Goal: Task Accomplishment & Management: Use online tool/utility

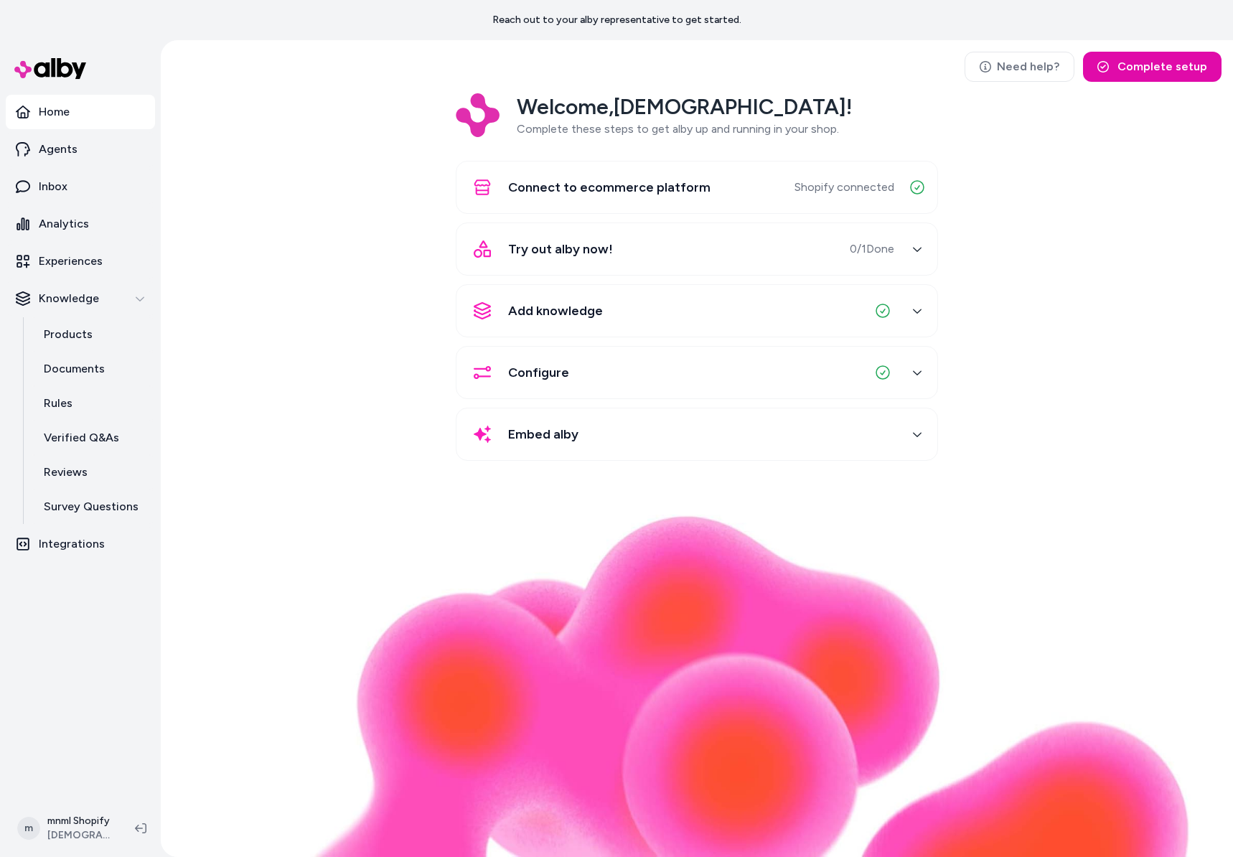
click at [687, 442] on div "Embed alby" at bounding box center [679, 434] width 429 height 34
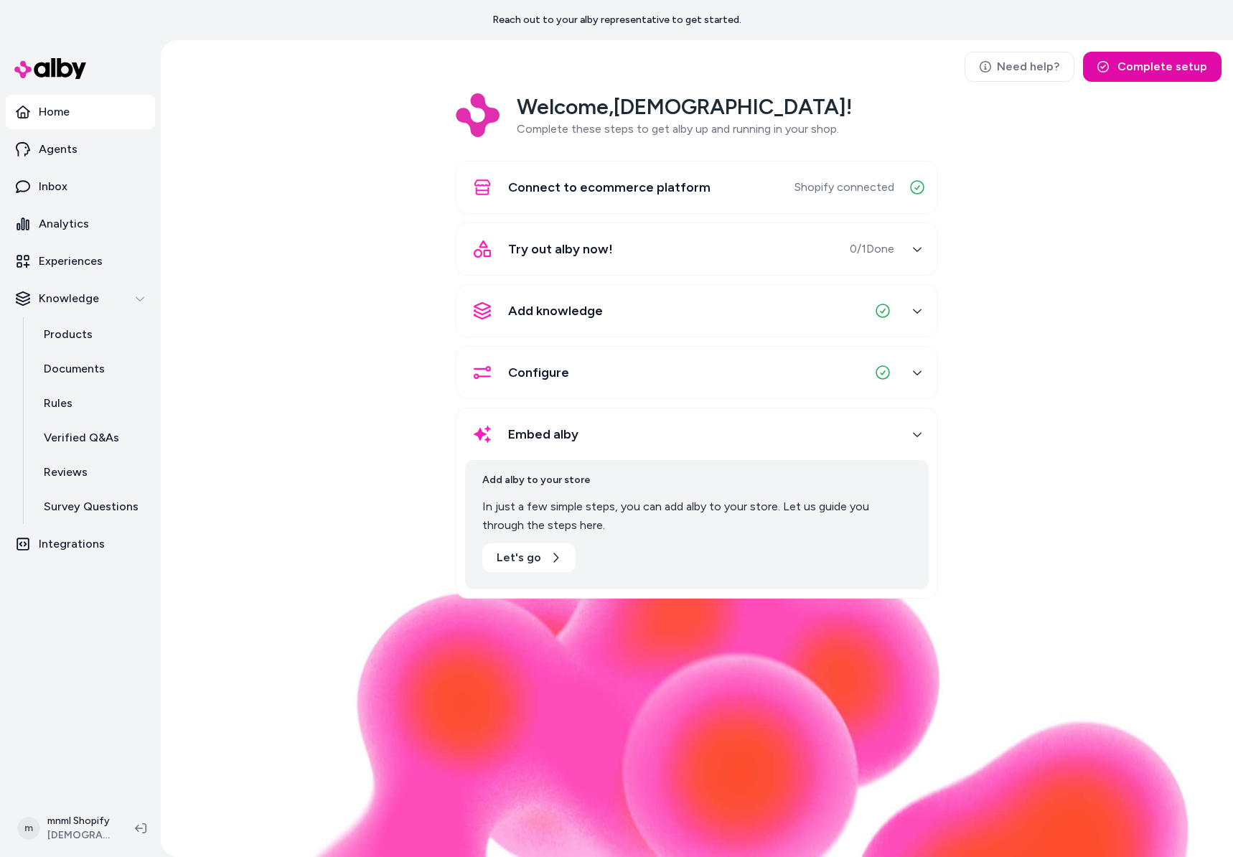
click at [687, 442] on div "Embed alby" at bounding box center [679, 434] width 429 height 34
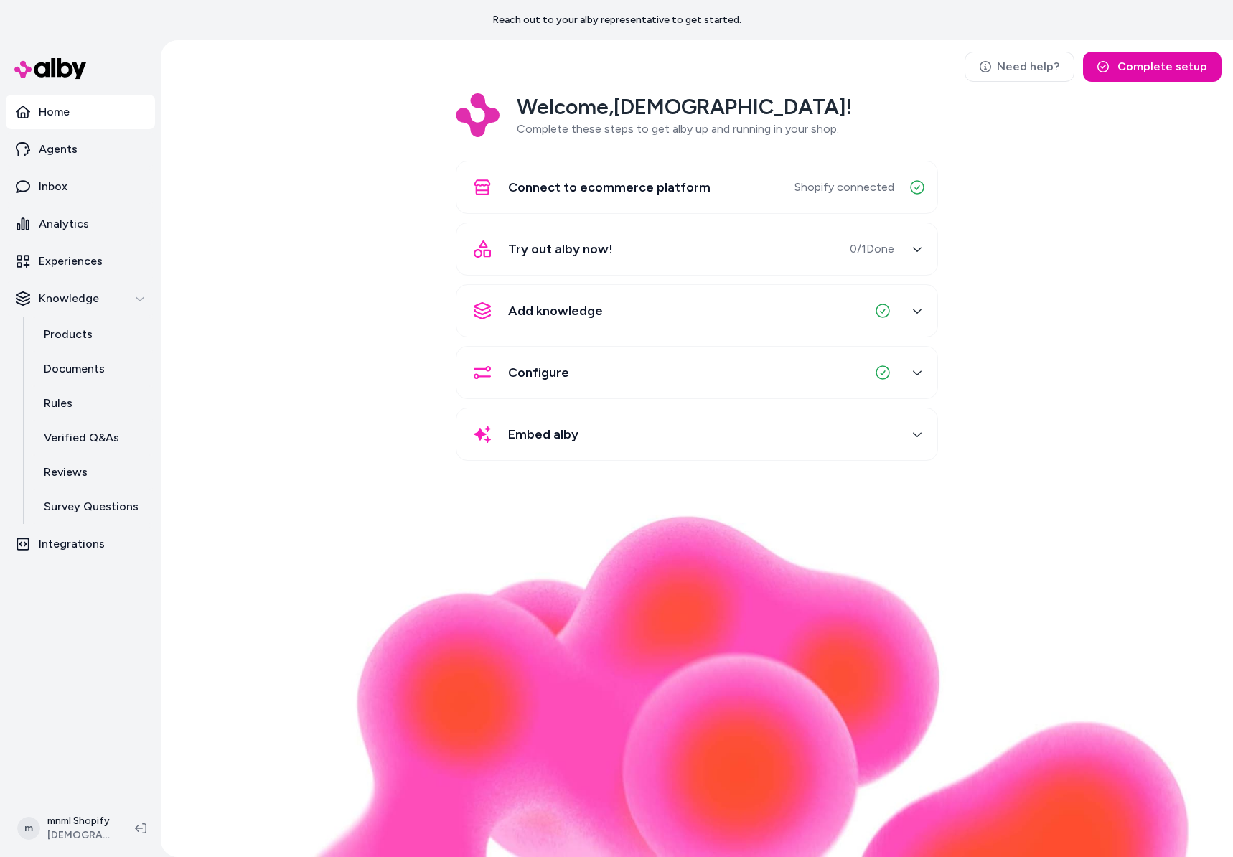
click at [366, 440] on div "Welcome, mnml ! Complete these steps to get alby up and running in your shop. C…" at bounding box center [697, 287] width 1050 height 388
click at [286, 465] on div "Welcome, mnml ! Complete these steps to get alby up and running in your shop. C…" at bounding box center [697, 287] width 1050 height 388
click at [255, 538] on img at bounding box center [697, 686] width 988 height 342
click at [70, 548] on p "Integrations" at bounding box center [72, 544] width 66 height 17
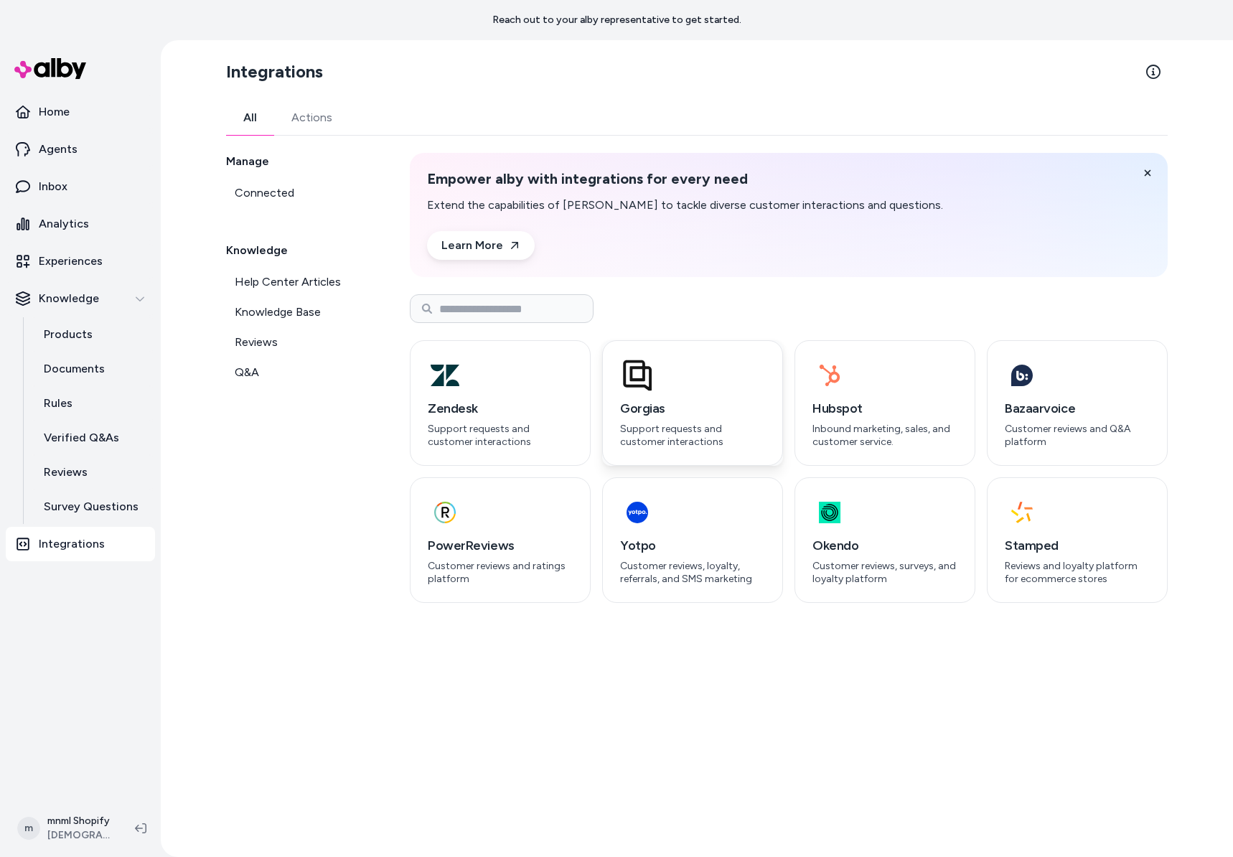
click at [732, 440] on p "Support requests and customer interactions" at bounding box center [692, 435] width 145 height 25
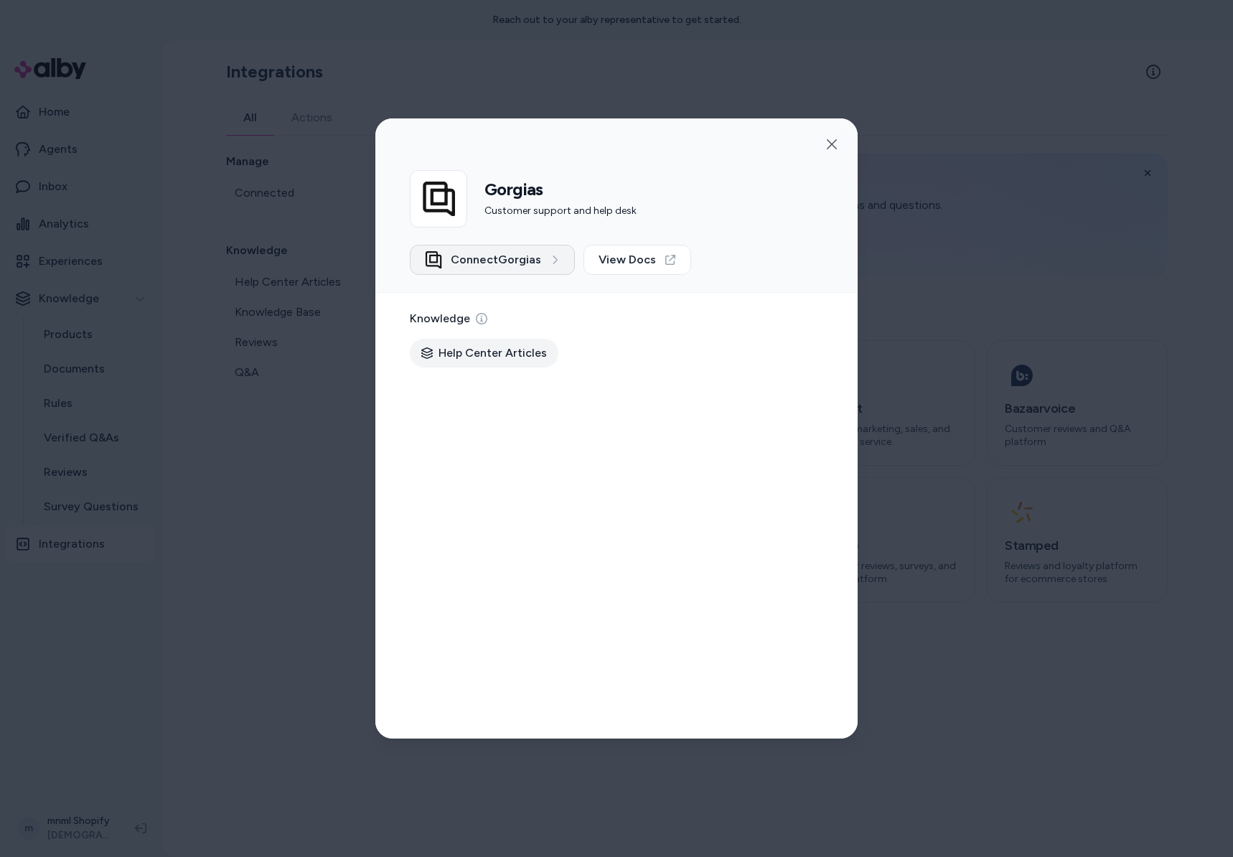
click at [520, 261] on span "Connect Gorgias" at bounding box center [496, 259] width 90 height 17
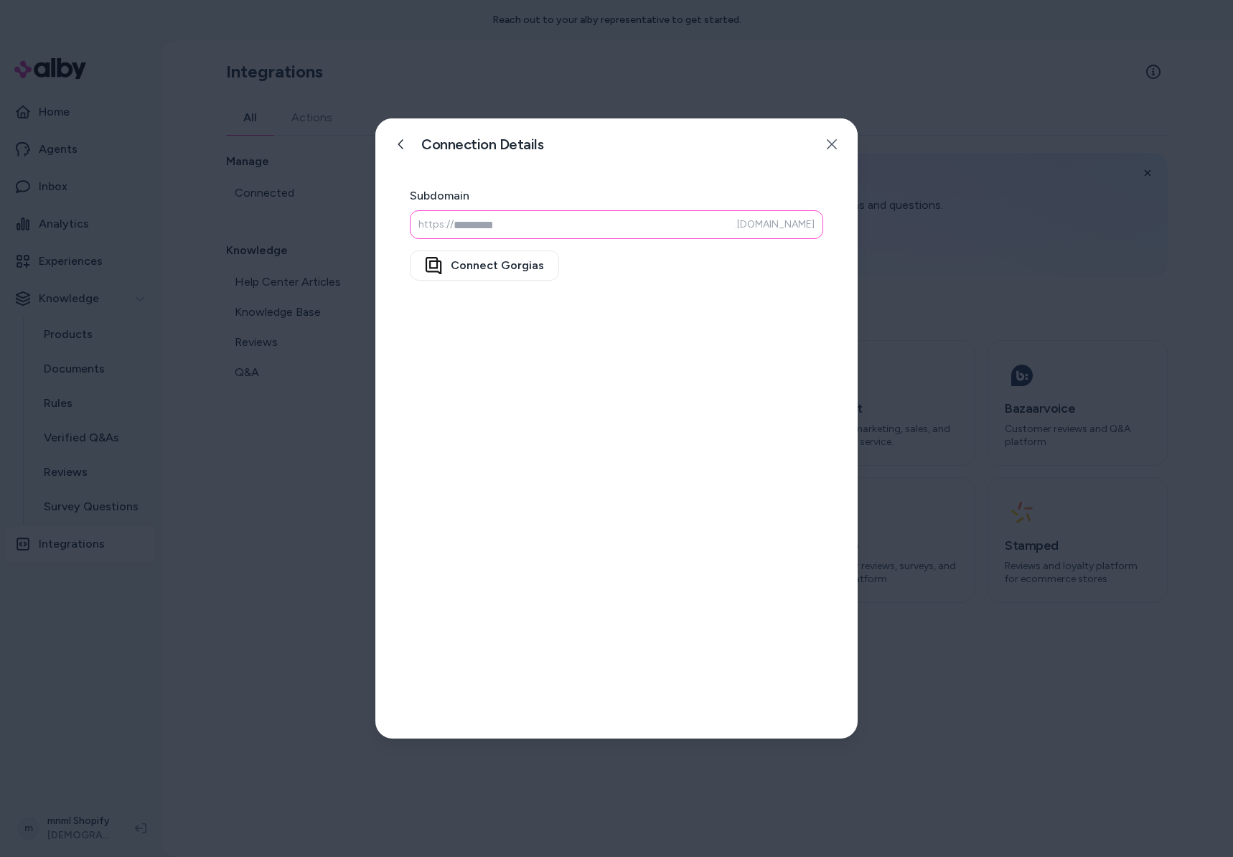
click at [565, 236] on input at bounding box center [617, 224] width 414 height 29
click at [398, 146] on icon at bounding box center [401, 144] width 11 height 11
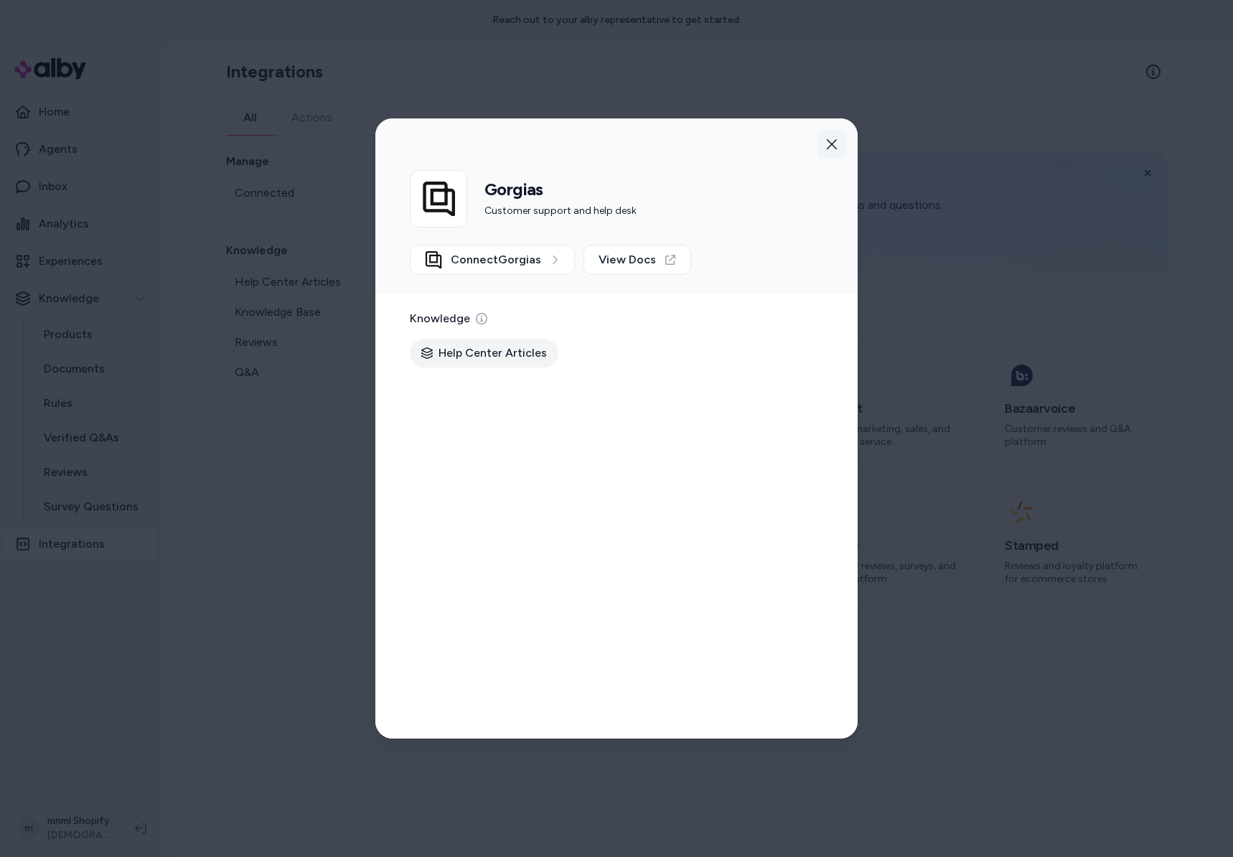
click at [828, 150] on button "button" at bounding box center [832, 144] width 29 height 29
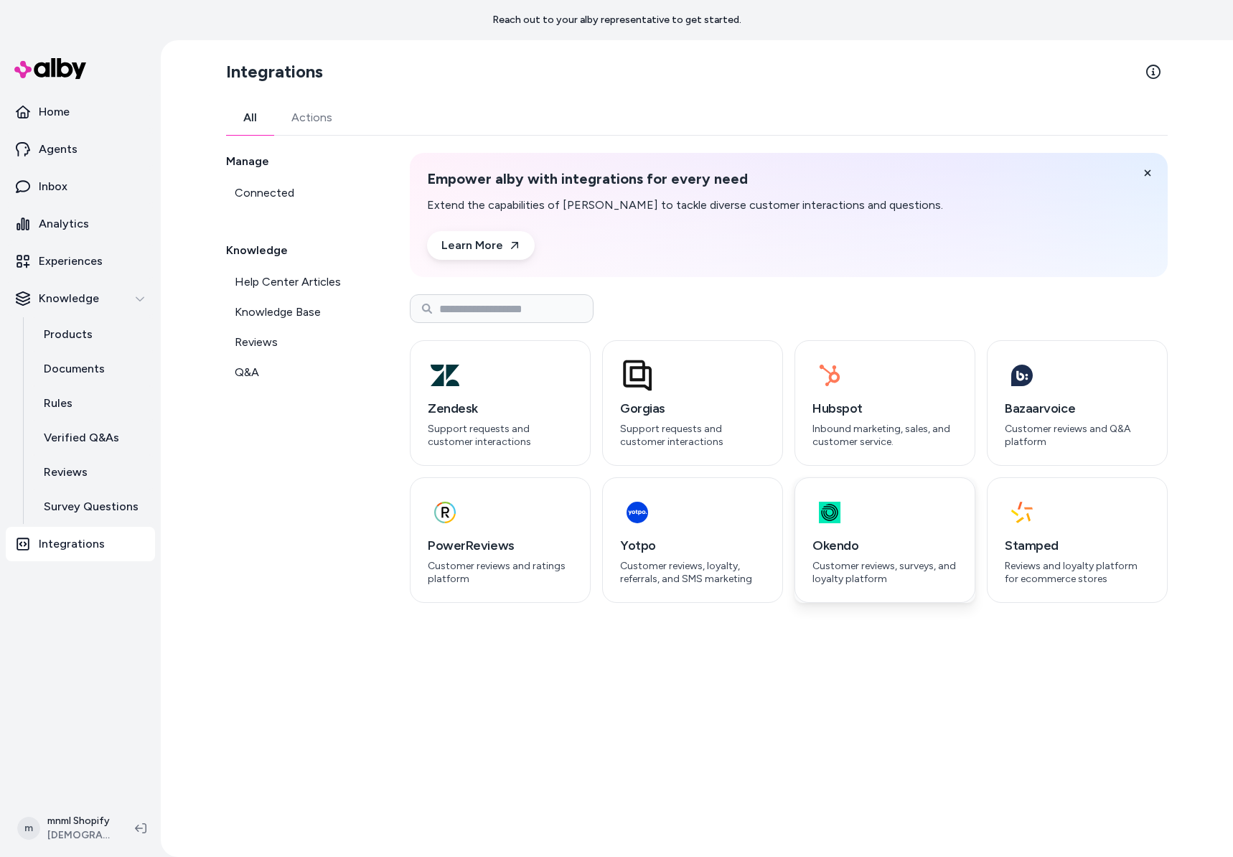
click at [853, 516] on div "button" at bounding box center [885, 512] width 145 height 34
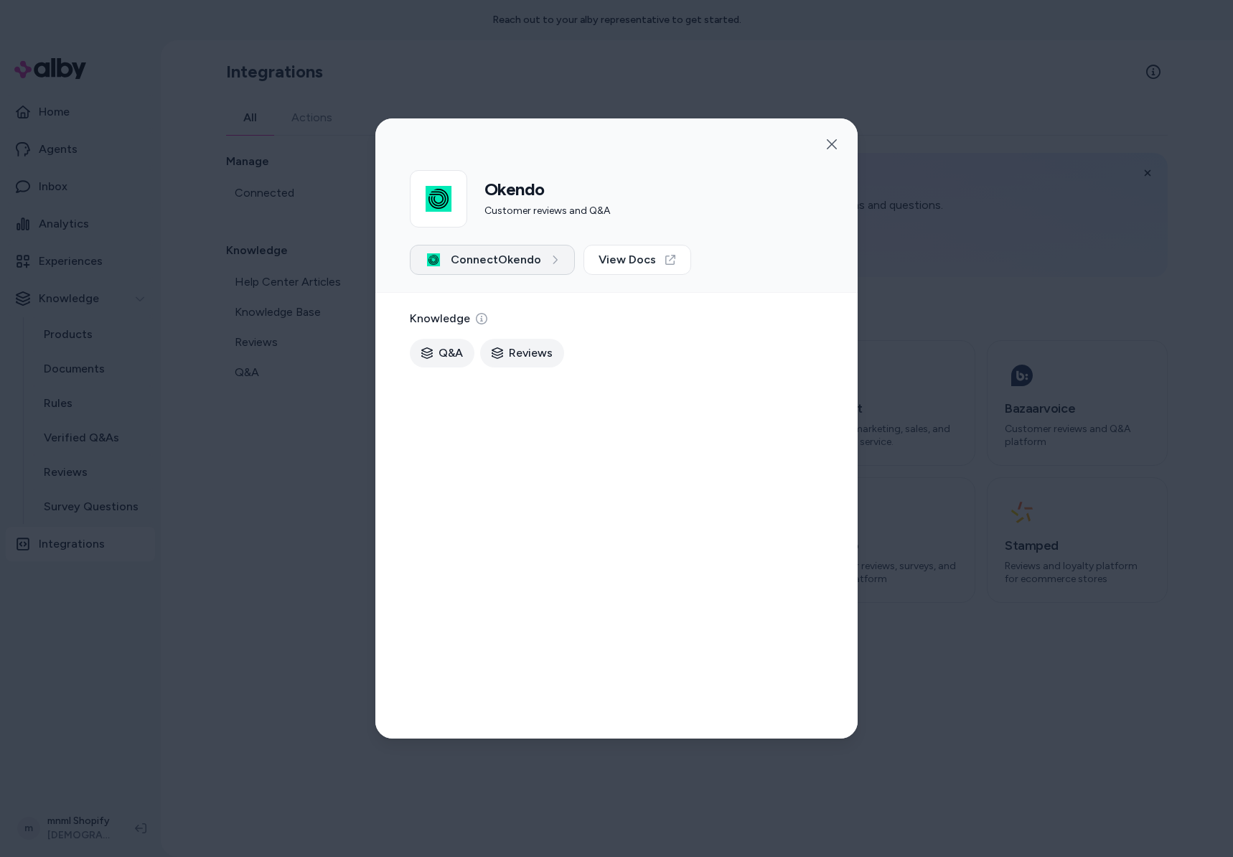
click at [513, 274] on button "Connect Okendo" at bounding box center [492, 260] width 165 height 30
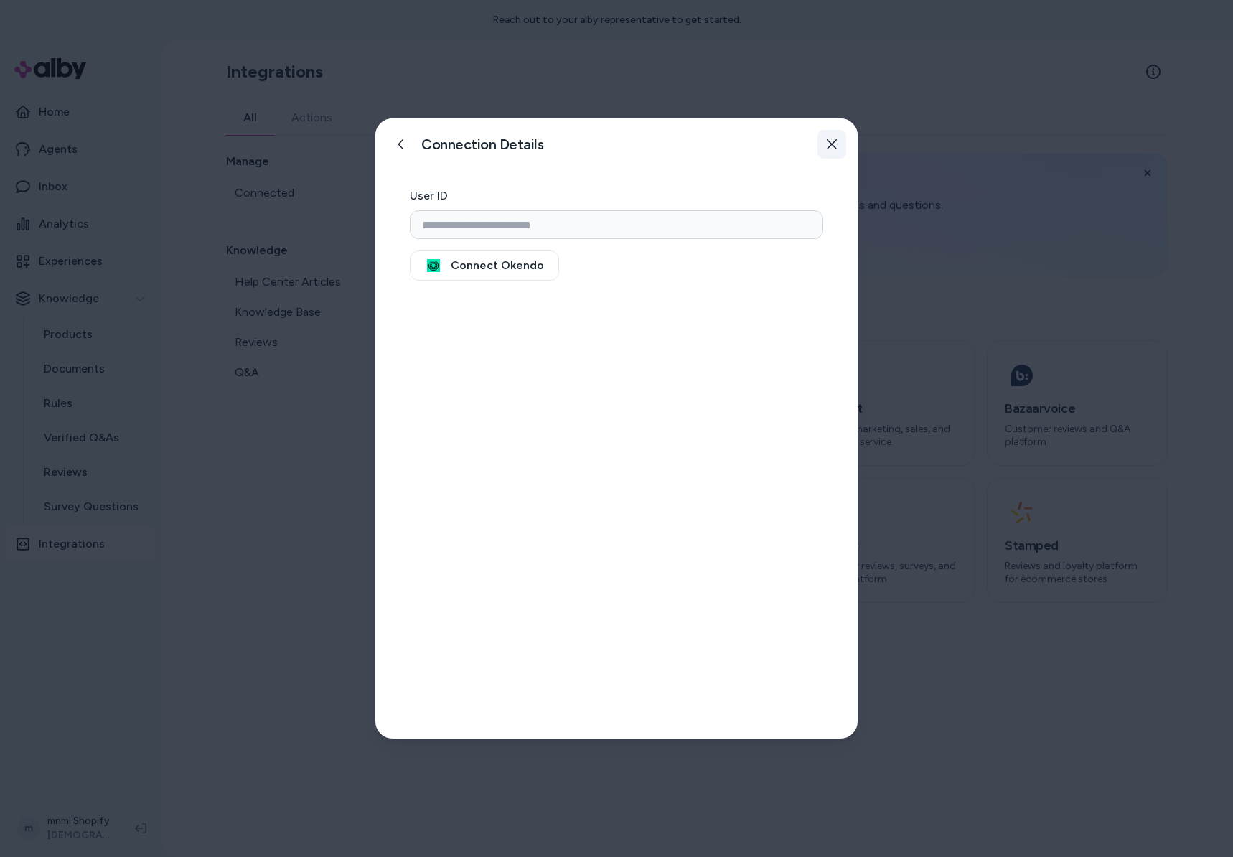
click at [838, 151] on button "button" at bounding box center [832, 144] width 29 height 29
